Goal: Task Accomplishment & Management: Manage account settings

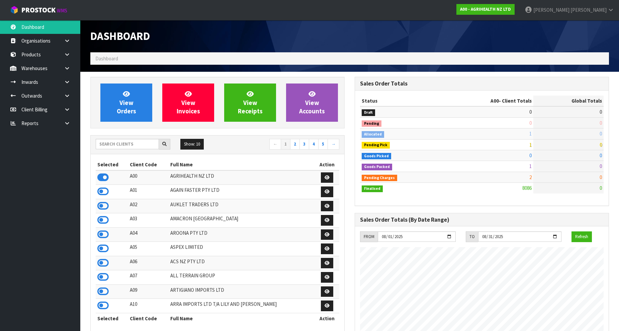
scroll to position [507, 265]
click at [124, 140] on input "text" at bounding box center [127, 144] width 63 height 10
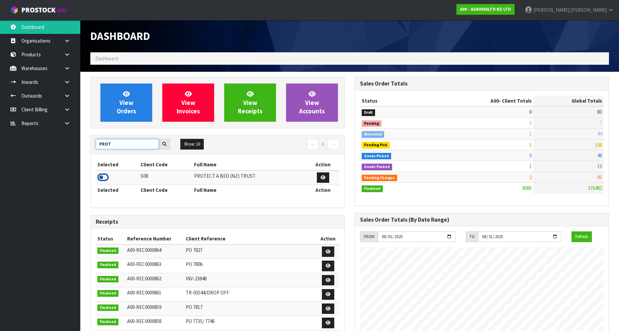
type input "PROT"
click at [106, 178] on icon at bounding box center [102, 177] width 11 height 10
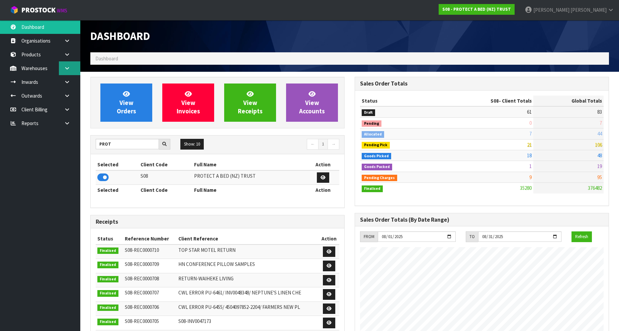
click at [62, 66] on link at bounding box center [69, 68] width 21 height 14
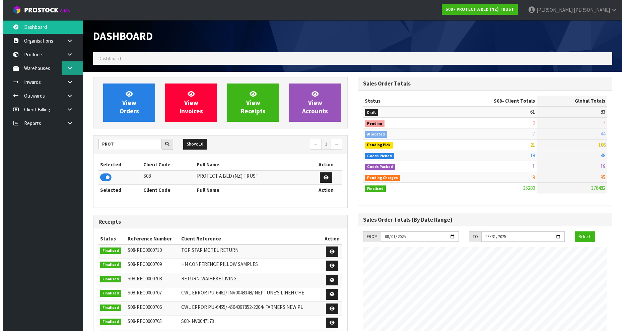
scroll to position [507, 265]
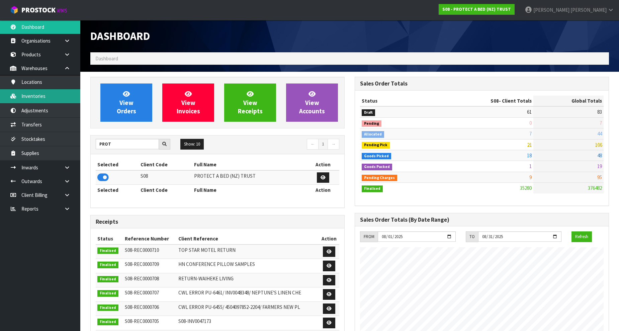
click at [46, 102] on link "Inventories" at bounding box center [40, 96] width 80 height 14
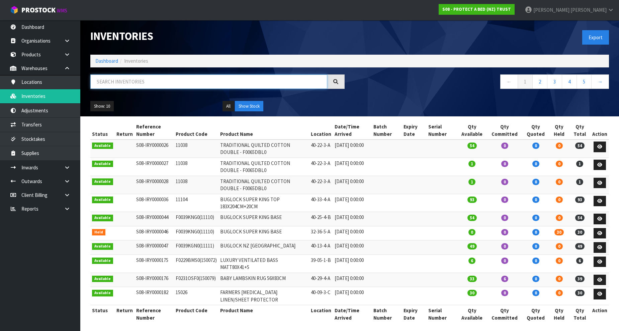
click at [126, 82] on input "text" at bounding box center [208, 81] width 237 height 14
type input "3"
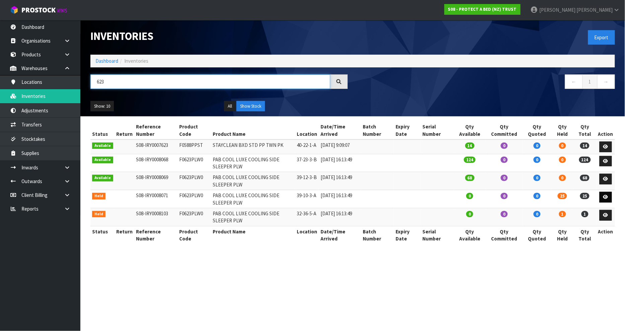
type input "623"
click at [609, 195] on link at bounding box center [605, 197] width 12 height 11
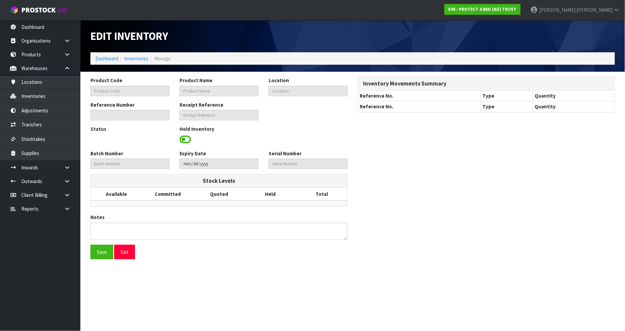
type input "F0623PLW0"
type input "PAB COOL LUXE COOLING SIDE SLEEPER PLW"
type input "39-10-3-A"
type input "S08-IRY0008071"
type input "S08-REC0000642"
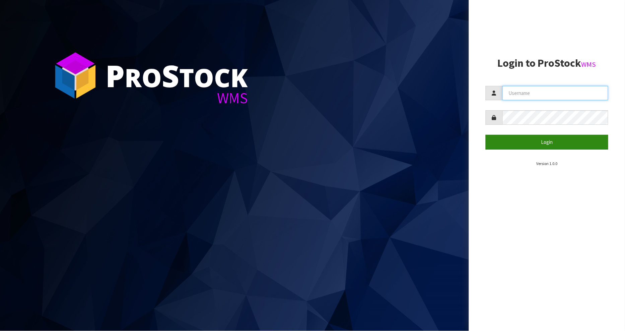
type input "[PERSON_NAME]"
drag, startPoint x: 518, startPoint y: 140, endPoint x: 514, endPoint y: 141, distance: 3.6
click at [517, 140] on button "Login" at bounding box center [547, 142] width 123 height 14
